Goal: Find specific page/section: Find specific page/section

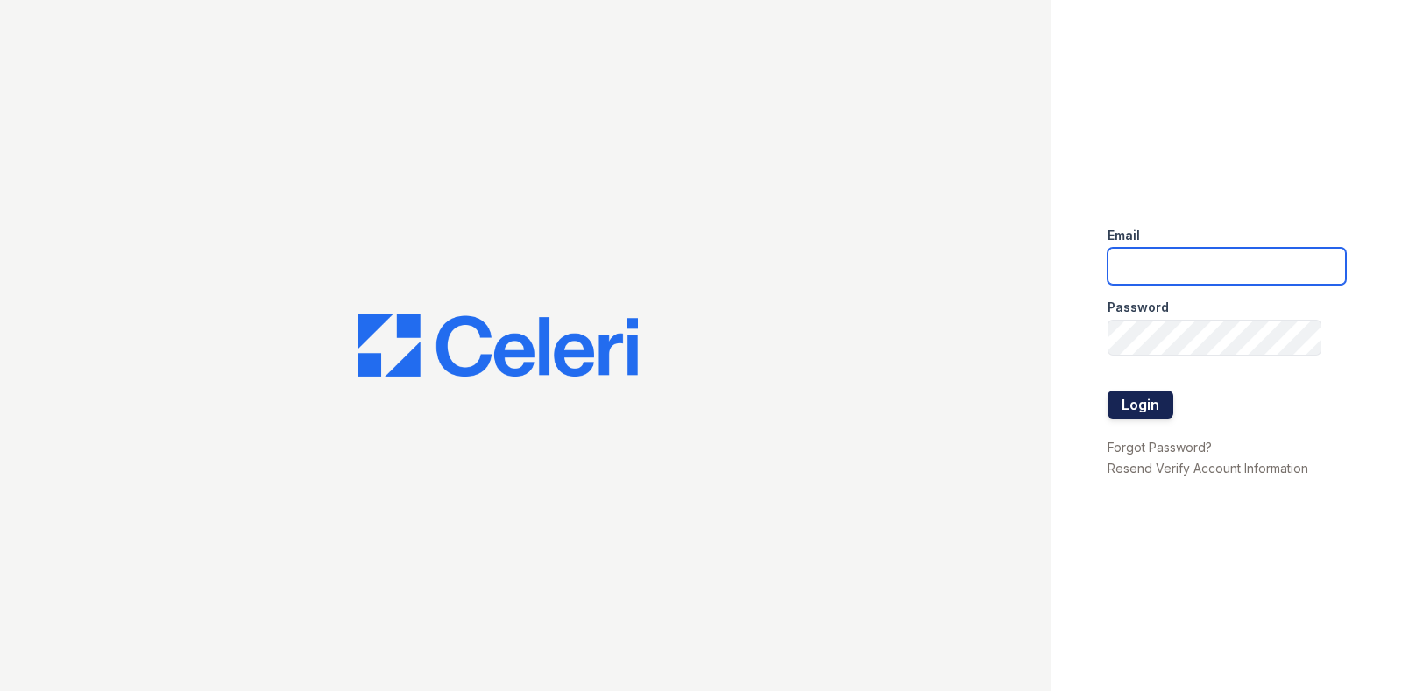
type input "mrauda@trinity-pm.com"
click at [1141, 410] on button "Login" at bounding box center [1141, 405] width 66 height 28
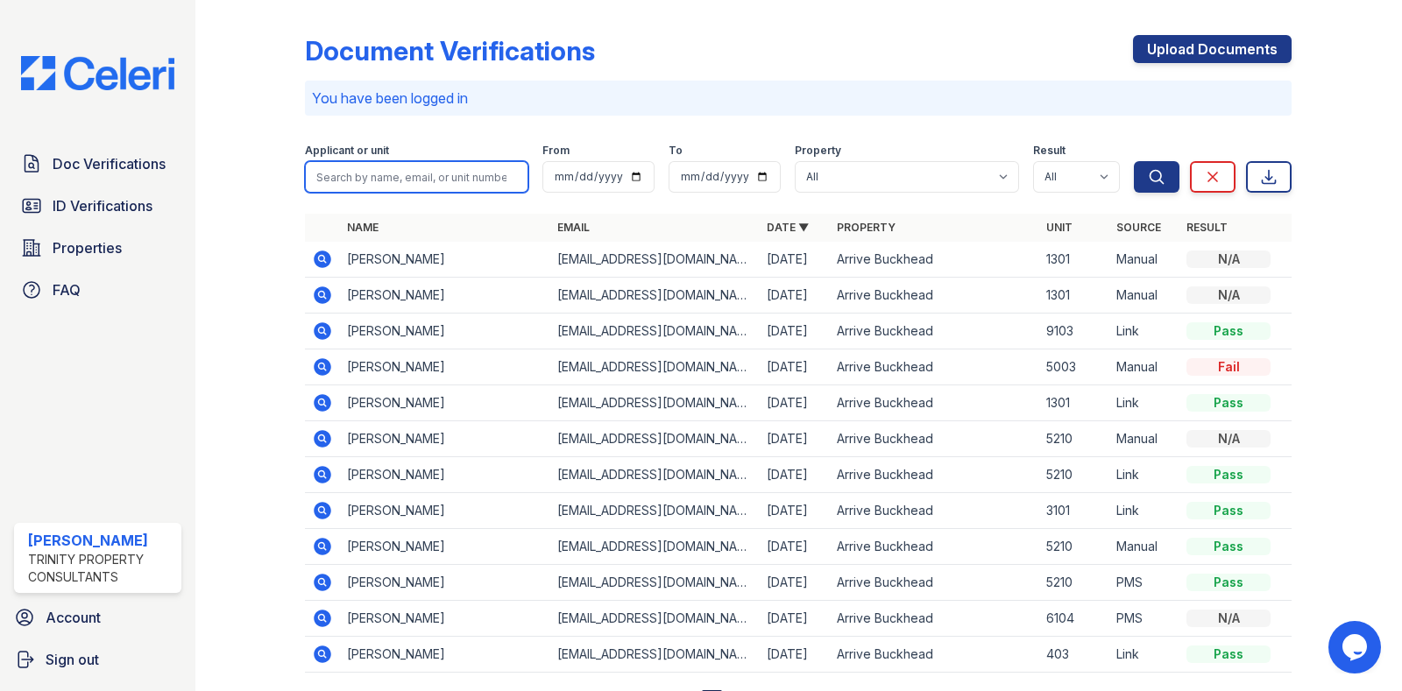
click at [403, 172] on input "search" at bounding box center [416, 177] width 223 height 32
type input "erica jones"
click at [1134, 161] on button "Search" at bounding box center [1157, 177] width 46 height 32
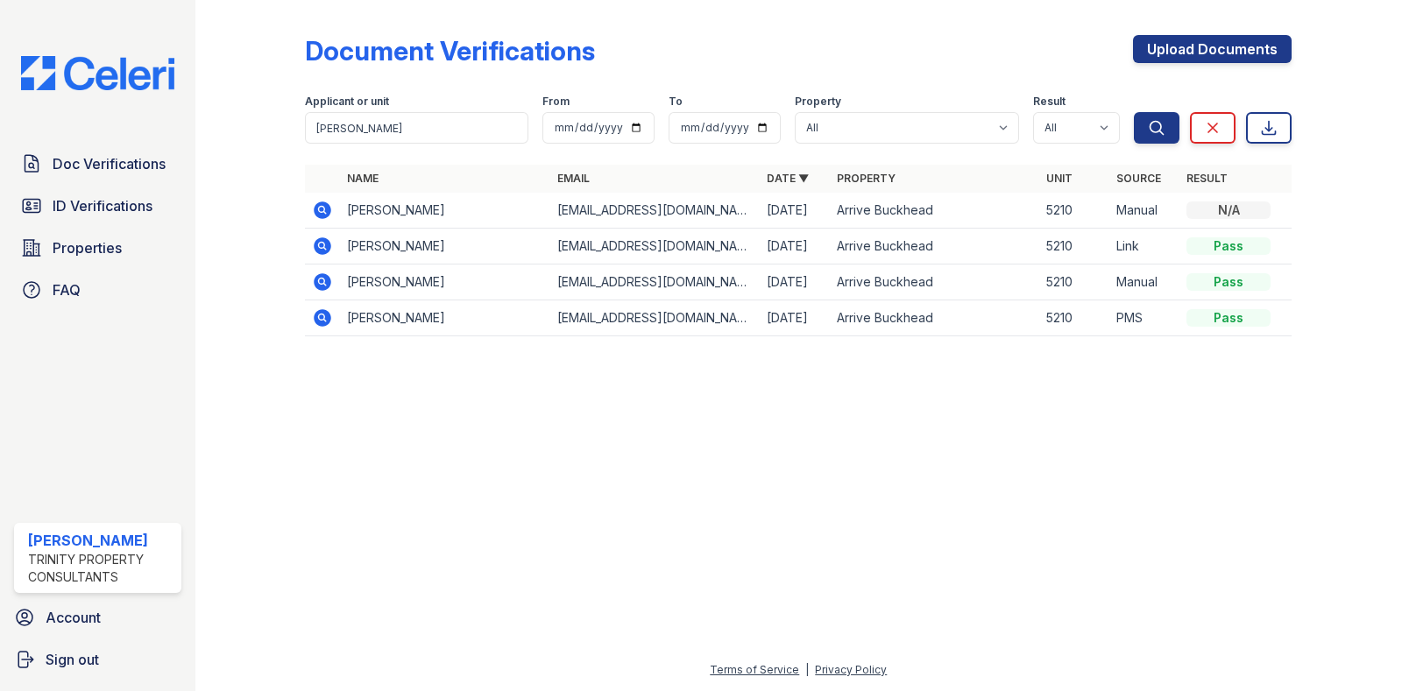
click at [327, 249] on icon at bounding box center [324, 246] width 18 height 18
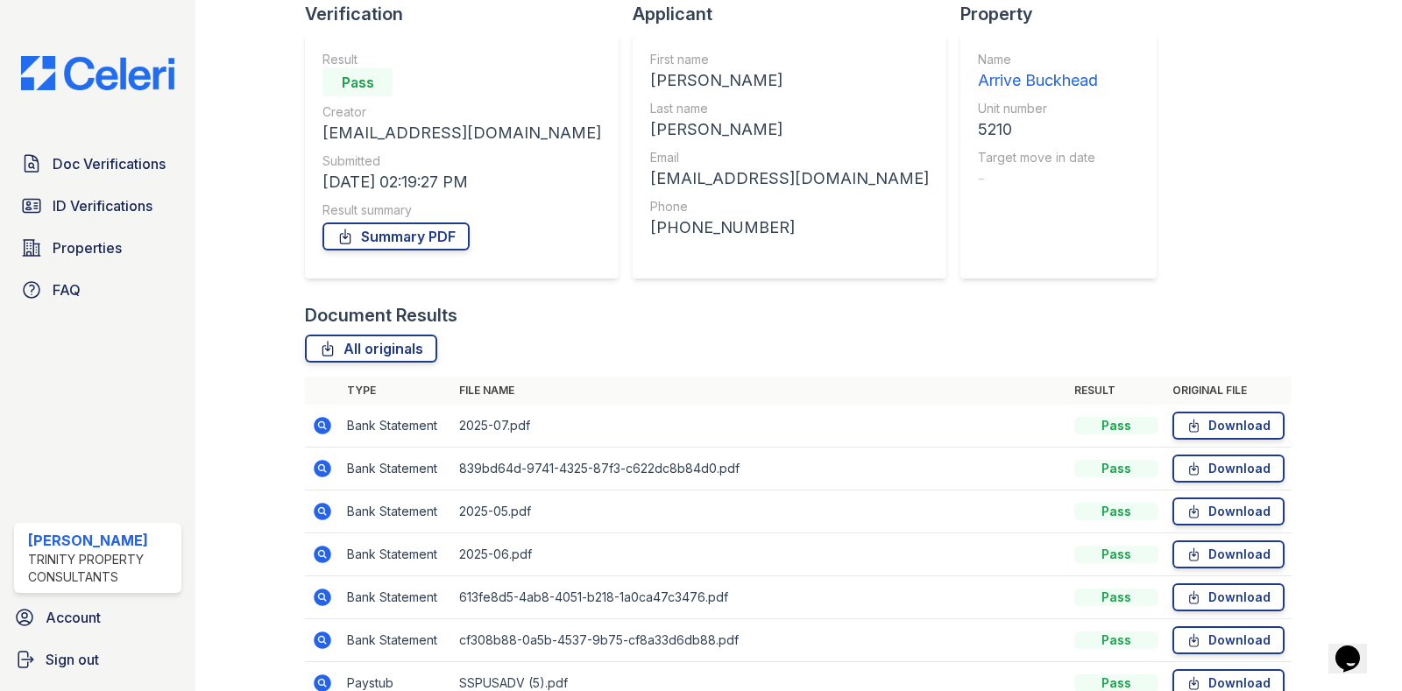
scroll to position [218, 0]
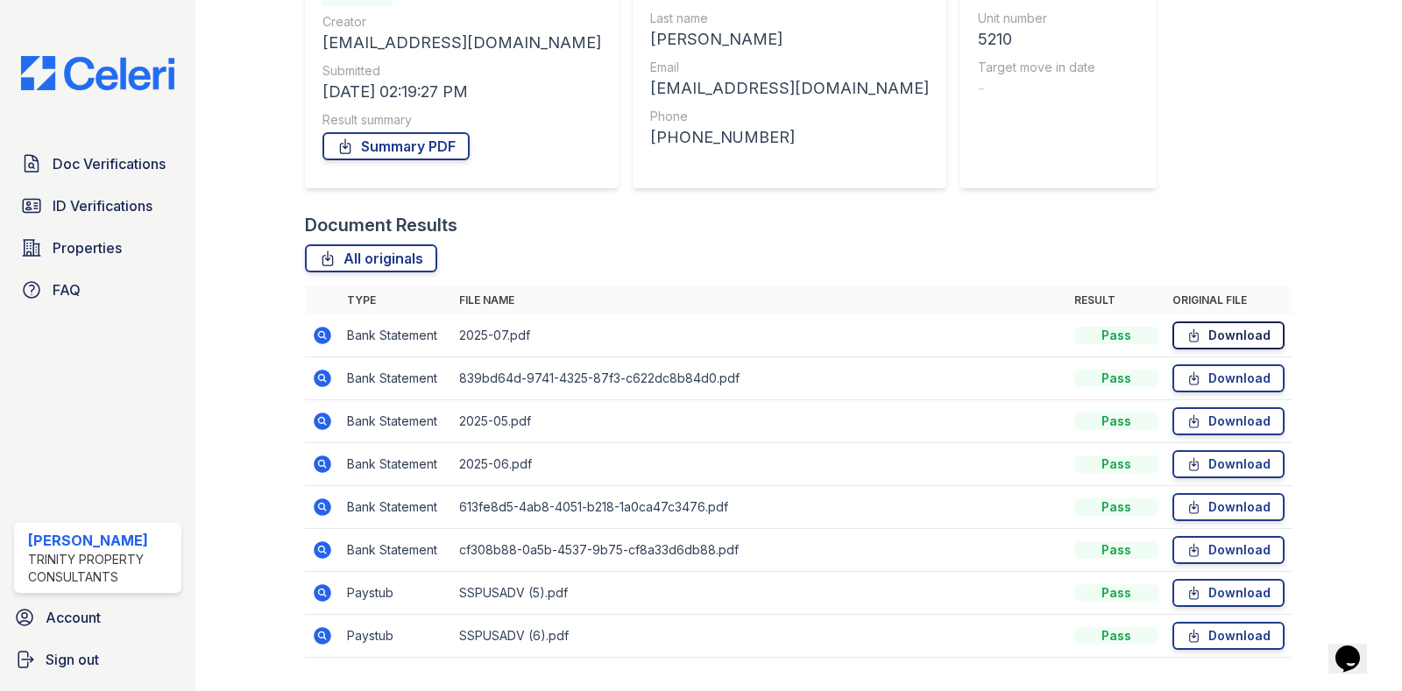
click at [1217, 331] on link "Download" at bounding box center [1228, 336] width 112 height 28
